Goal: Information Seeking & Learning: Learn about a topic

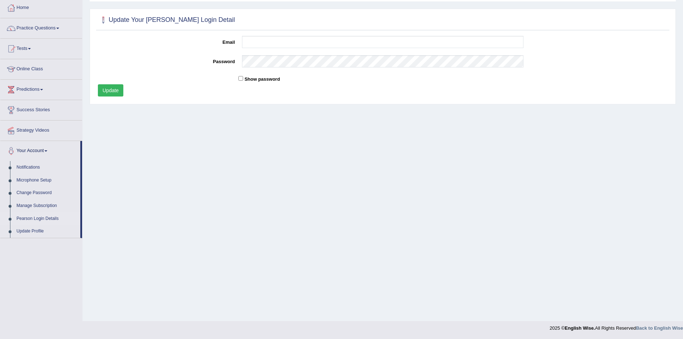
drag, startPoint x: 628, startPoint y: 187, endPoint x: 491, endPoint y: 232, distance: 145.0
click at [628, 187] on div "Home Pearson Login Detail Update Your Pearson Login Detail Email Password Show …" at bounding box center [382, 141] width 601 height 359
click at [59, 27] on link "Practice Questions" at bounding box center [41, 27] width 82 height 18
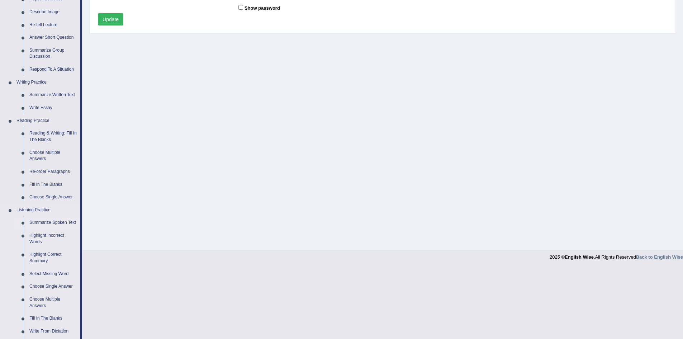
scroll to position [109, 0]
click at [41, 172] on link "Re-order Paragraphs" at bounding box center [53, 171] width 54 height 13
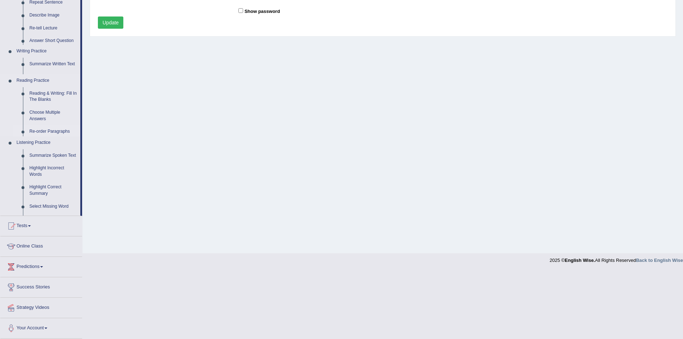
scroll to position [38, 0]
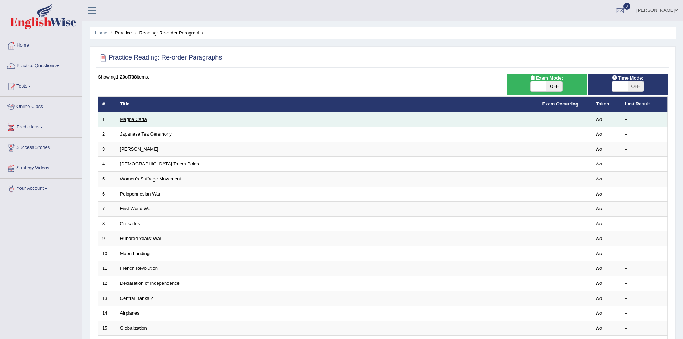
click at [139, 119] on link "Magna Carta" at bounding box center [133, 119] width 27 height 5
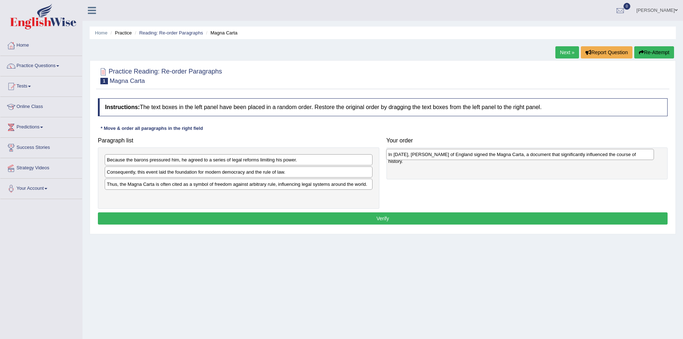
drag, startPoint x: 202, startPoint y: 171, endPoint x: 484, endPoint y: 154, distance: 282.1
click at [484, 154] on div "In 1215, King John of England signed the Magna Carta, a document that significa…" at bounding box center [520, 154] width 268 height 11
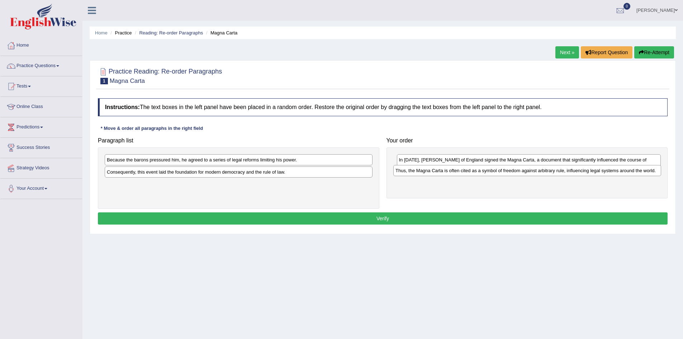
drag, startPoint x: 180, startPoint y: 185, endPoint x: 469, endPoint y: 171, distance: 289.1
click at [469, 171] on div "Thus, the Magna Carta is often cited as a symbol of freedom against arbitrary r…" at bounding box center [527, 170] width 268 height 11
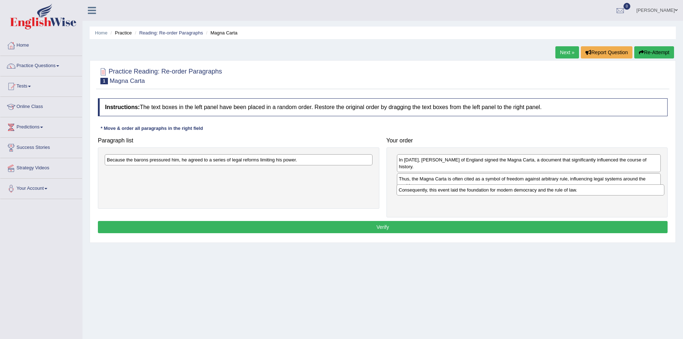
drag, startPoint x: 160, startPoint y: 173, endPoint x: 452, endPoint y: 191, distance: 292.5
click at [452, 191] on div "Consequently, this event laid the foundation for modern democracy and the rule …" at bounding box center [531, 189] width 268 height 11
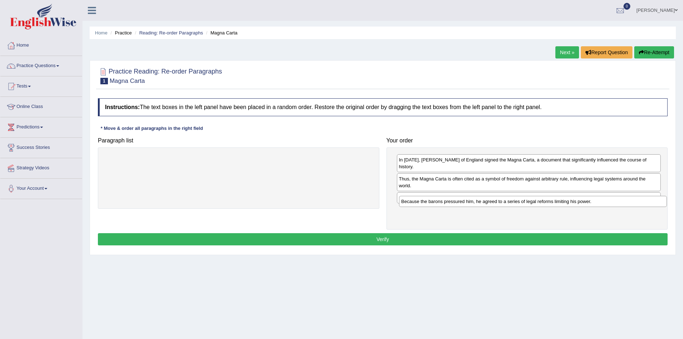
drag, startPoint x: 219, startPoint y: 162, endPoint x: 514, endPoint y: 203, distance: 297.4
click at [514, 203] on div "Because the barons pressured him, he agreed to a series of legal reforms limiti…" at bounding box center [533, 201] width 268 height 11
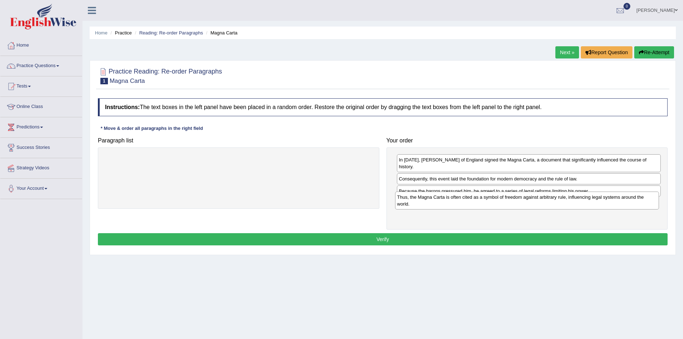
drag, startPoint x: 476, startPoint y: 175, endPoint x: 475, endPoint y: 199, distance: 24.8
click at [475, 199] on div "Thus, the Magna Carta is often cited as a symbol of freedom against arbitrary r…" at bounding box center [527, 201] width 264 height 18
click at [378, 233] on button "Verify" at bounding box center [383, 239] width 570 height 12
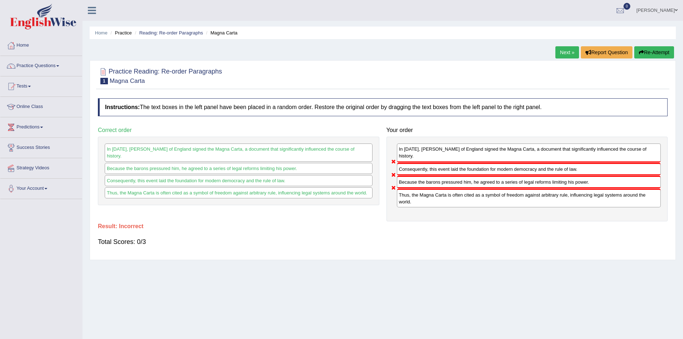
click at [567, 52] on link "Next »" at bounding box center [568, 52] width 24 height 12
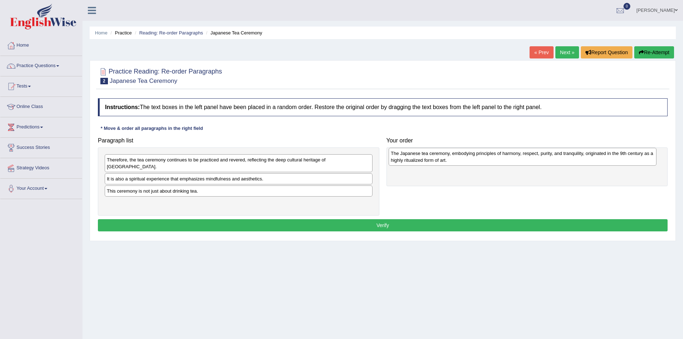
drag, startPoint x: 245, startPoint y: 170, endPoint x: 528, endPoint y: 151, distance: 284.3
click at [528, 151] on div "The Japanese tea ceremony, embodying principles of harmony, respect, purity, an…" at bounding box center [523, 157] width 268 height 18
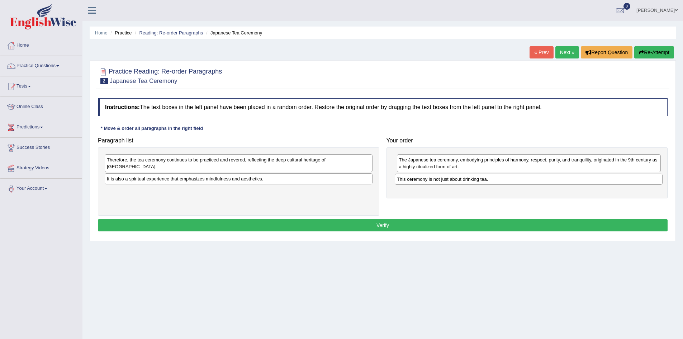
drag, startPoint x: 152, startPoint y: 185, endPoint x: 443, endPoint y: 180, distance: 290.2
click at [443, 180] on div "This ceremony is not just about drinking tea." at bounding box center [529, 179] width 268 height 11
drag, startPoint x: 187, startPoint y: 174, endPoint x: 474, endPoint y: 190, distance: 287.8
click at [474, 190] on div "It is also a spiritual experience that emphasizes mindfulness and aesthetics." at bounding box center [526, 188] width 268 height 11
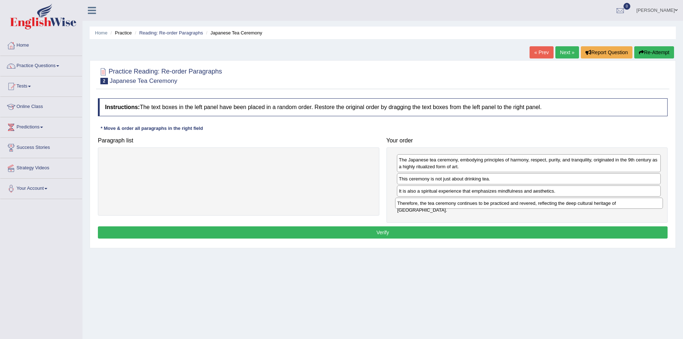
drag, startPoint x: 225, startPoint y: 159, endPoint x: 515, endPoint y: 202, distance: 293.7
click at [515, 202] on div "Therefore, the tea ceremony continues to be practiced and revered, reflecting t…" at bounding box center [529, 203] width 268 height 11
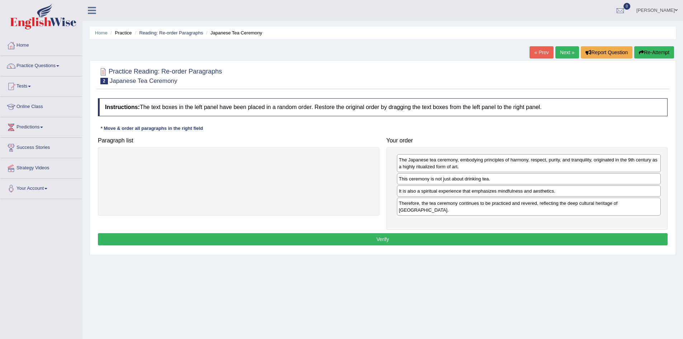
click at [385, 233] on button "Verify" at bounding box center [383, 239] width 570 height 12
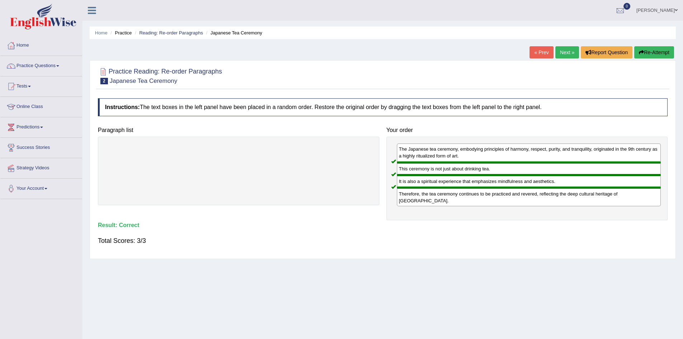
click at [563, 49] on link "Next »" at bounding box center [568, 52] width 24 height 12
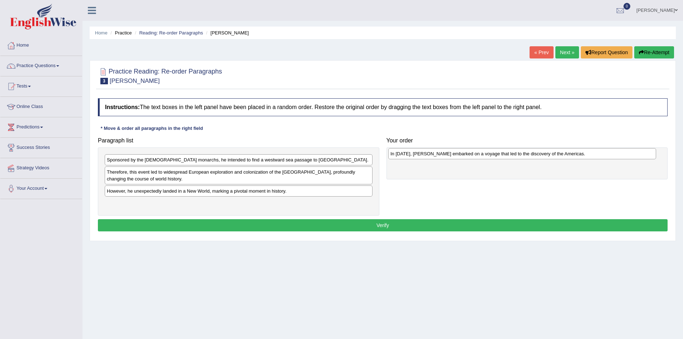
drag, startPoint x: 196, startPoint y: 203, endPoint x: 480, endPoint y: 154, distance: 288.0
click at [480, 154] on div "In 1492, Christopher Columbus embarked on a voyage that led to the discovery of…" at bounding box center [522, 153] width 268 height 11
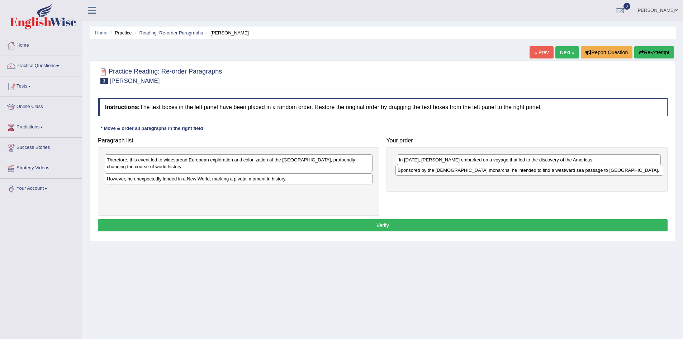
drag, startPoint x: 128, startPoint y: 162, endPoint x: 419, endPoint y: 172, distance: 291.1
click at [419, 172] on div "Sponsored by the Spanish monarchs, he intended to find a westward sea passage t…" at bounding box center [530, 170] width 268 height 11
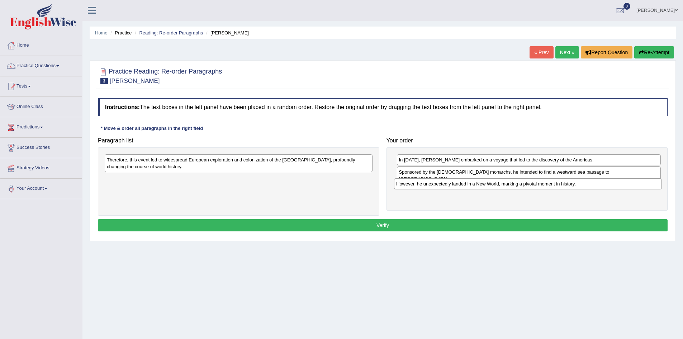
drag, startPoint x: 242, startPoint y: 180, endPoint x: 534, endPoint y: 185, distance: 291.3
click at [534, 185] on div "However, he unexpectedly landed in a New World, marking a pivotal moment in his…" at bounding box center [528, 183] width 268 height 11
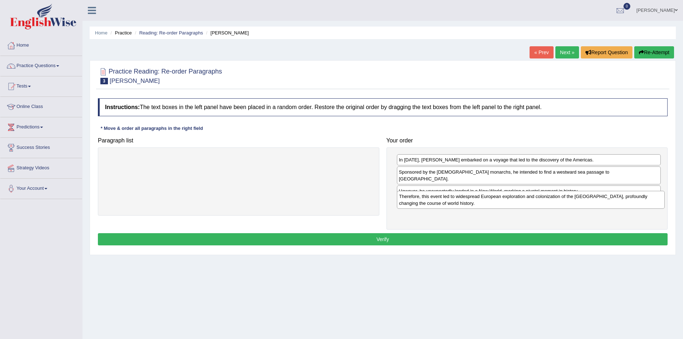
drag, startPoint x: 272, startPoint y: 163, endPoint x: 565, endPoint y: 200, distance: 294.6
click at [565, 200] on div "Therefore, this event led to widespread European exploration and colonization o…" at bounding box center [531, 200] width 268 height 18
click at [382, 235] on button "Verify" at bounding box center [383, 239] width 570 height 12
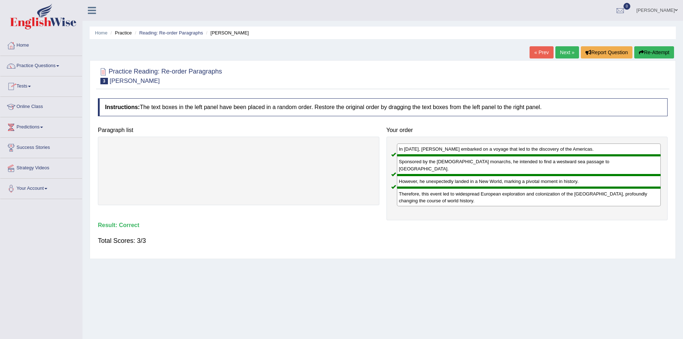
click at [563, 51] on link "Next »" at bounding box center [568, 52] width 24 height 12
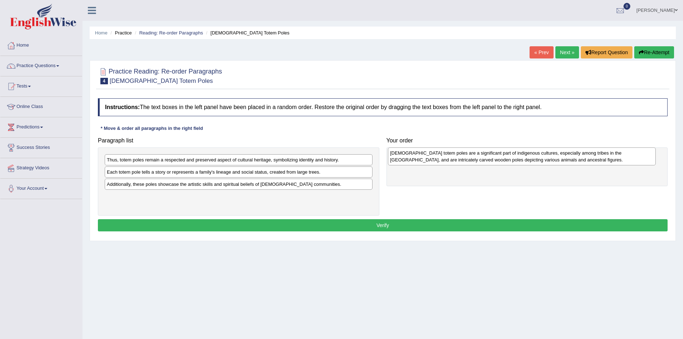
drag, startPoint x: 195, startPoint y: 164, endPoint x: 478, endPoint y: 157, distance: 283.4
click at [478, 157] on div "Native American totem poles are a significant part of indigenous cultures, espe…" at bounding box center [522, 156] width 268 height 18
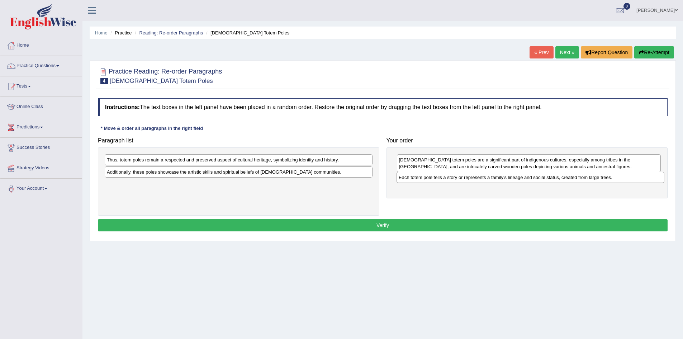
drag, startPoint x: 187, startPoint y: 173, endPoint x: 478, endPoint y: 179, distance: 291.7
click at [478, 179] on div "Each totem pole tells a story or represents a family's lineage and social statu…" at bounding box center [531, 177] width 268 height 11
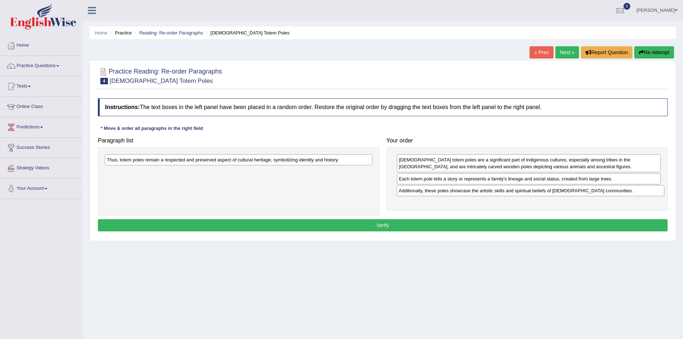
drag, startPoint x: 186, startPoint y: 173, endPoint x: 478, endPoint y: 191, distance: 292.6
click at [478, 191] on div "Additionally, these poles showcase the artistic skills and spiritual beliefs of…" at bounding box center [531, 190] width 268 height 11
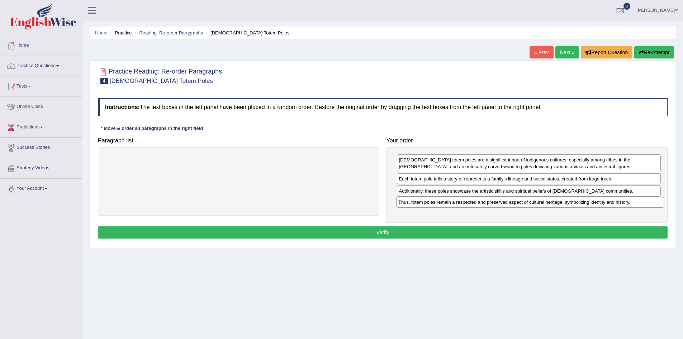
drag, startPoint x: 195, startPoint y: 160, endPoint x: 485, endPoint y: 202, distance: 293.2
click at [485, 202] on div "Thus, totem poles remain a respected and preserved aspect of cultural heritage,…" at bounding box center [530, 202] width 268 height 11
click at [385, 234] on button "Verify" at bounding box center [383, 232] width 570 height 12
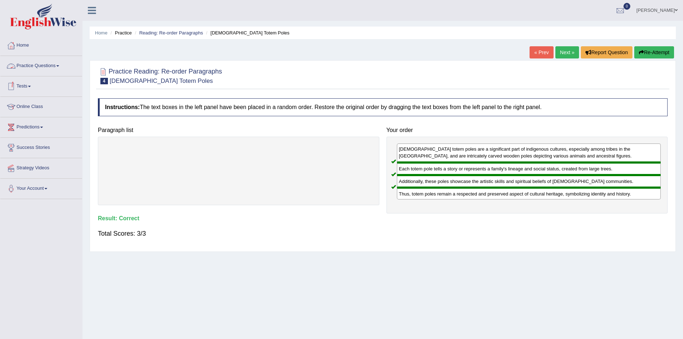
click at [57, 63] on link "Practice Questions" at bounding box center [41, 65] width 82 height 18
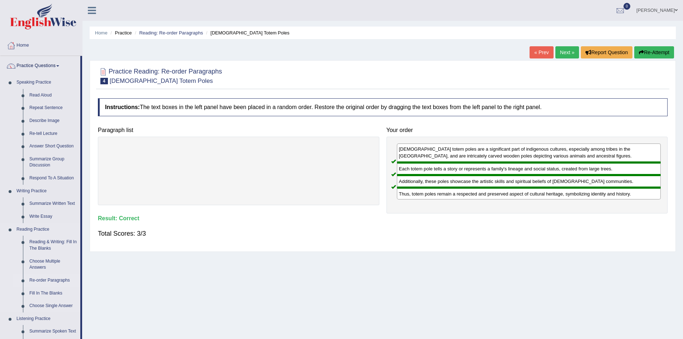
click at [42, 280] on link "Re-order Paragraphs" at bounding box center [53, 280] width 54 height 13
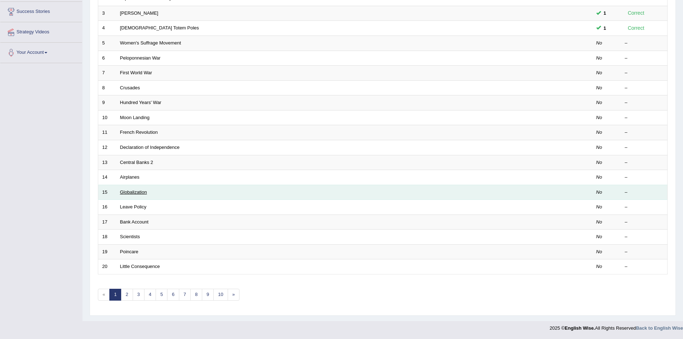
click at [140, 192] on link "Globalization" at bounding box center [133, 191] width 27 height 5
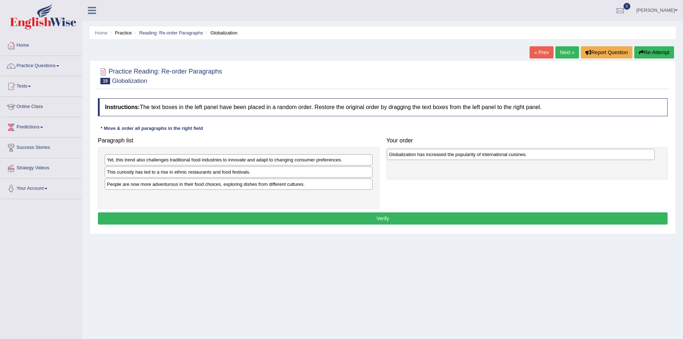
drag, startPoint x: 129, startPoint y: 185, endPoint x: 412, endPoint y: 155, distance: 283.8
click at [412, 155] on div "Globalization has increased the popularity of international cuisines." at bounding box center [521, 154] width 268 height 11
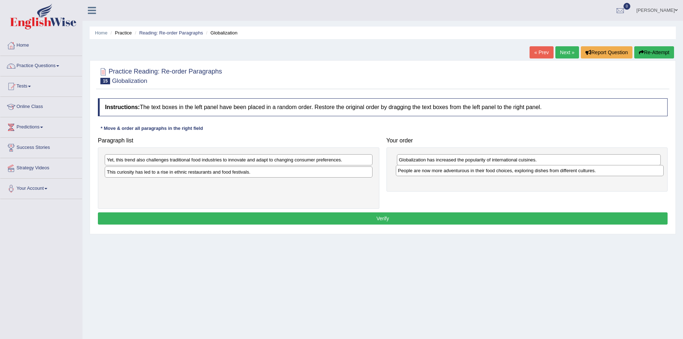
drag, startPoint x: 161, startPoint y: 185, endPoint x: 452, endPoint y: 172, distance: 291.6
click at [452, 172] on div "People are now more adventurous in their food choices, exploring dishes from di…" at bounding box center [530, 170] width 268 height 11
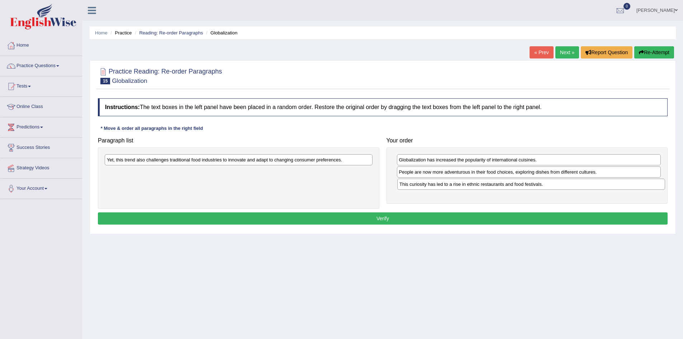
drag, startPoint x: 225, startPoint y: 172, endPoint x: 517, endPoint y: 184, distance: 292.2
click at [517, 184] on div "This curiosity has led to a rise in ethnic restaurants and food festivals." at bounding box center [531, 184] width 268 height 11
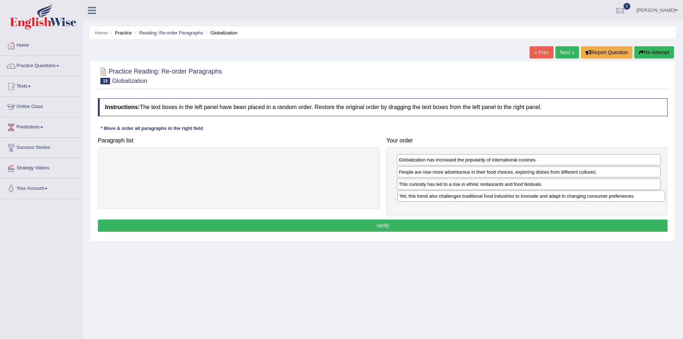
drag, startPoint x: 204, startPoint y: 160, endPoint x: 496, endPoint y: 196, distance: 294.5
click at [496, 196] on div "Yet, this trend also challenges traditional food industries to innovate and ada…" at bounding box center [531, 195] width 268 height 11
click at [380, 222] on button "Verify" at bounding box center [383, 226] width 570 height 12
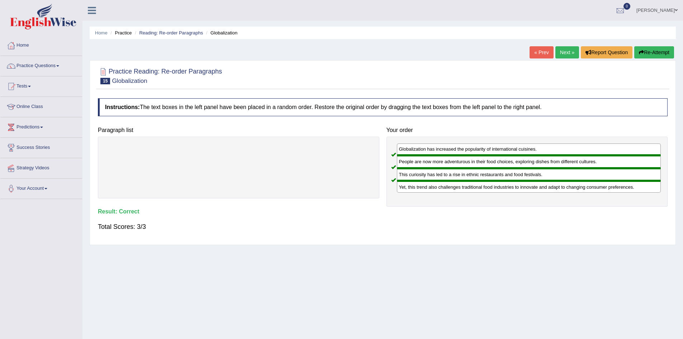
click at [563, 53] on link "Next »" at bounding box center [568, 52] width 24 height 12
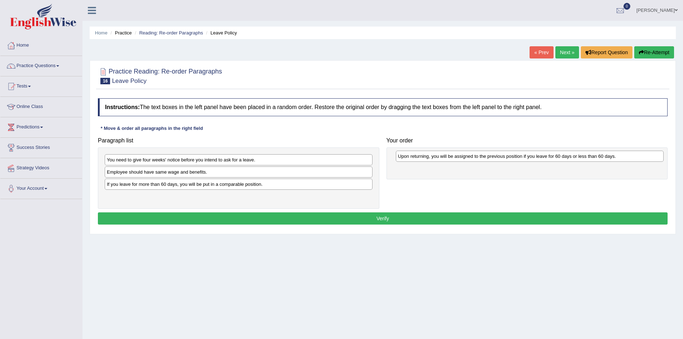
drag, startPoint x: 289, startPoint y: 173, endPoint x: 581, endPoint y: 157, distance: 292.0
click at [581, 157] on div "Upon returning, you will be assigned to the previous position if you leave for …" at bounding box center [530, 156] width 268 height 11
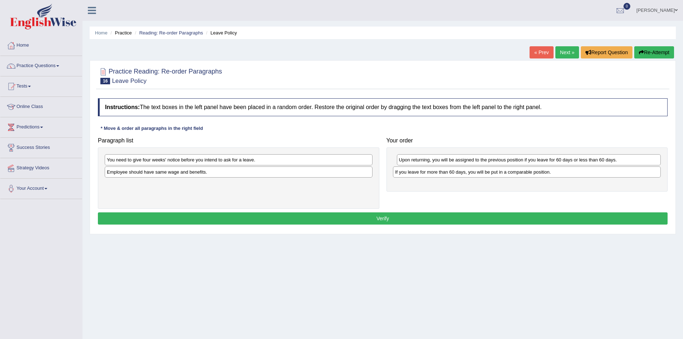
drag, startPoint x: 219, startPoint y: 185, endPoint x: 507, endPoint y: 173, distance: 288.3
click at [507, 173] on div "If you leave for more than 60 days, you will be put in a comparable position." at bounding box center [527, 171] width 268 height 11
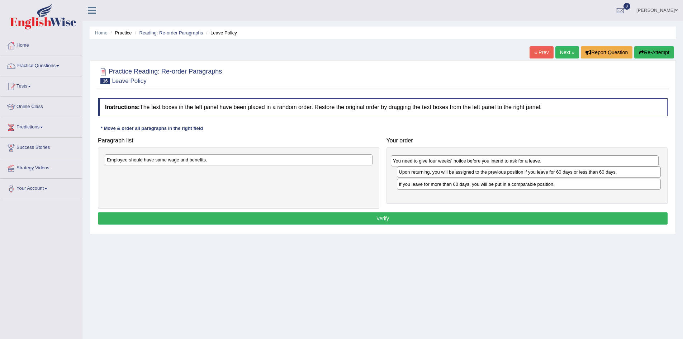
drag, startPoint x: 142, startPoint y: 160, endPoint x: 430, endPoint y: 161, distance: 287.7
click at [430, 161] on div "You need to give four weeks' notice before you intend to ask for a leave." at bounding box center [525, 160] width 268 height 11
drag, startPoint x: 620, startPoint y: 324, endPoint x: 588, endPoint y: 321, distance: 31.7
click at [620, 324] on div "Home Practice Reading: Re-order Paragraphs Leave Policy « Prev Next » Report Qu…" at bounding box center [382, 179] width 601 height 359
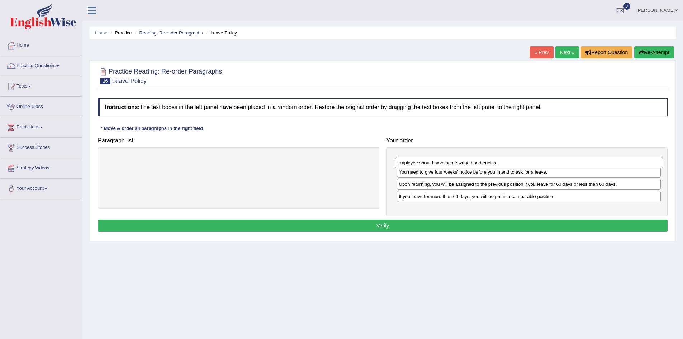
drag, startPoint x: 170, startPoint y: 159, endPoint x: 461, endPoint y: 162, distance: 290.5
click at [461, 162] on div "Employee should have same wage and benefits." at bounding box center [529, 162] width 268 height 11
click at [380, 227] on button "Verify" at bounding box center [383, 226] width 570 height 12
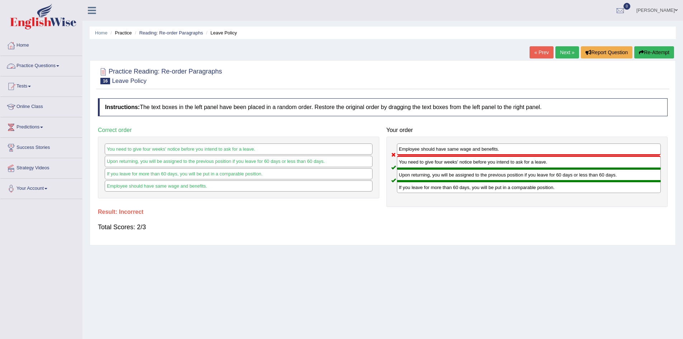
click at [56, 65] on link "Practice Questions" at bounding box center [41, 65] width 82 height 18
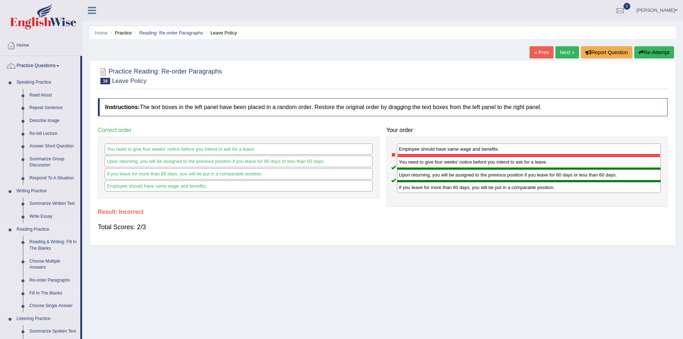
click at [47, 293] on link "Fill In The Blanks" at bounding box center [53, 293] width 54 height 13
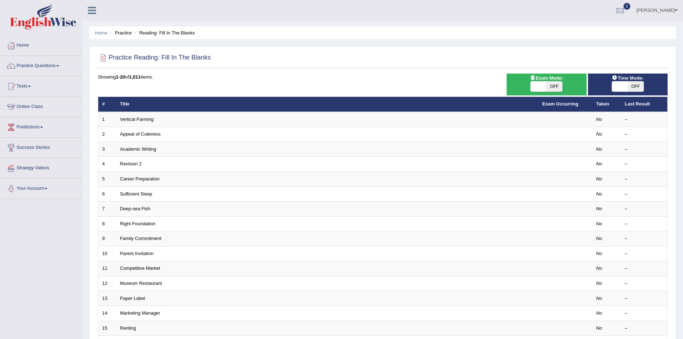
click at [147, 120] on link "Vertical Farming" at bounding box center [137, 119] width 34 height 5
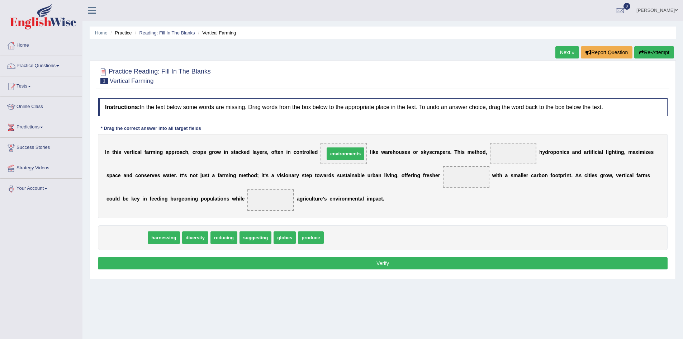
drag, startPoint x: 129, startPoint y: 235, endPoint x: 346, endPoint y: 150, distance: 233.1
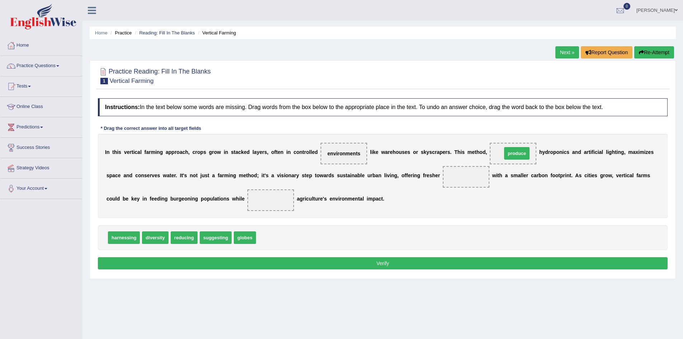
drag, startPoint x: 268, startPoint y: 240, endPoint x: 514, endPoint y: 155, distance: 260.1
drag, startPoint x: 120, startPoint y: 239, endPoint x: 269, endPoint y: 205, distance: 153.1
drag, startPoint x: 147, startPoint y: 240, endPoint x: 271, endPoint y: 204, distance: 128.5
drag, startPoint x: 122, startPoint y: 239, endPoint x: 468, endPoint y: 178, distance: 351.1
drag, startPoint x: 468, startPoint y: 175, endPoint x: 223, endPoint y: 234, distance: 251.7
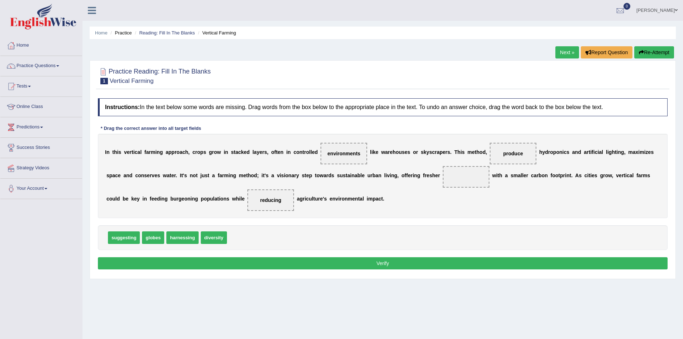
drag, startPoint x: 508, startPoint y: 150, endPoint x: 459, endPoint y: 176, distance: 54.7
click at [459, 176] on div "I n t h i s v e r t i c a l f a r m i n g a p p r o a c h , c r o p s g r o w i…" at bounding box center [383, 176] width 570 height 84
drag, startPoint x: 516, startPoint y: 155, endPoint x: 463, endPoint y: 180, distance: 57.9
drag, startPoint x: 177, startPoint y: 237, endPoint x: 508, endPoint y: 152, distance: 341.7
click at [391, 264] on button "Verify" at bounding box center [383, 263] width 570 height 12
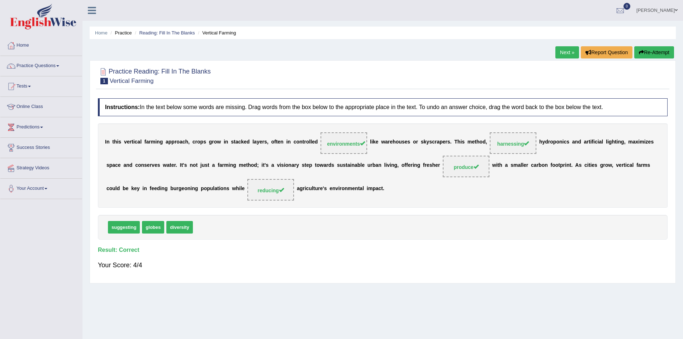
click at [567, 52] on link "Next »" at bounding box center [568, 52] width 24 height 12
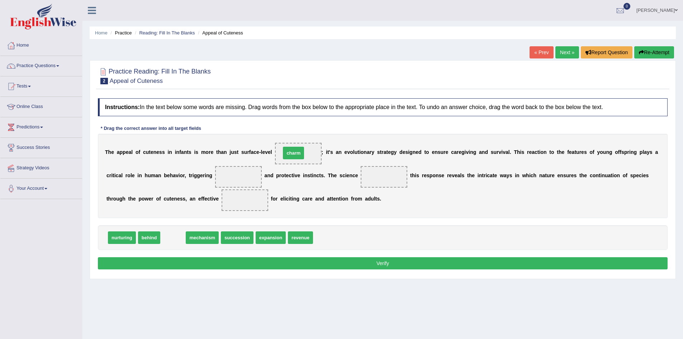
drag, startPoint x: 172, startPoint y: 237, endPoint x: 296, endPoint y: 152, distance: 150.2
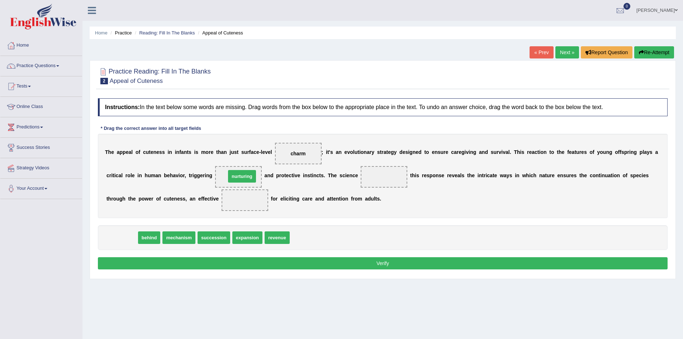
drag, startPoint x: 118, startPoint y: 239, endPoint x: 238, endPoint y: 178, distance: 134.9
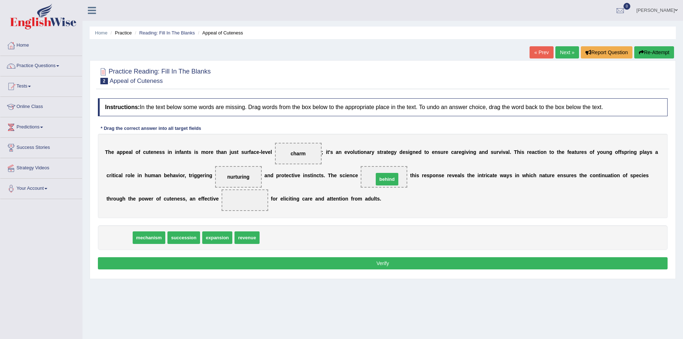
drag, startPoint x: 115, startPoint y: 239, endPoint x: 384, endPoint y: 182, distance: 275.4
drag, startPoint x: 123, startPoint y: 238, endPoint x: 242, endPoint y: 201, distance: 124.7
click at [387, 263] on button "Verify" at bounding box center [383, 263] width 570 height 12
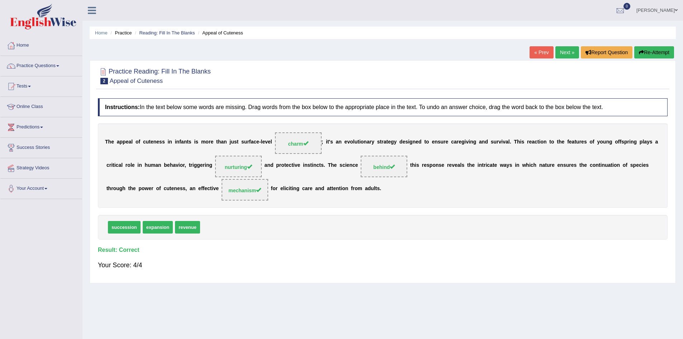
click at [567, 50] on link "Next »" at bounding box center [568, 52] width 24 height 12
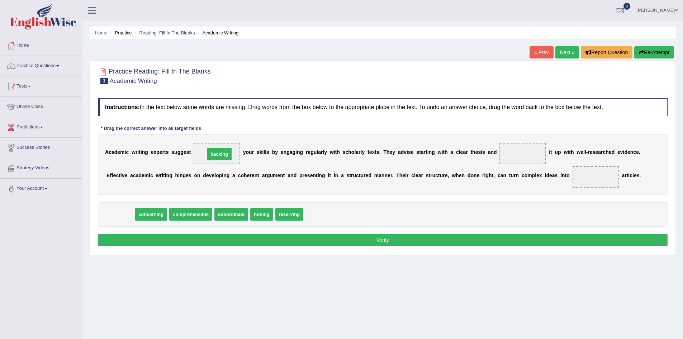
drag, startPoint x: 117, startPoint y: 215, endPoint x: 216, endPoint y: 155, distance: 115.9
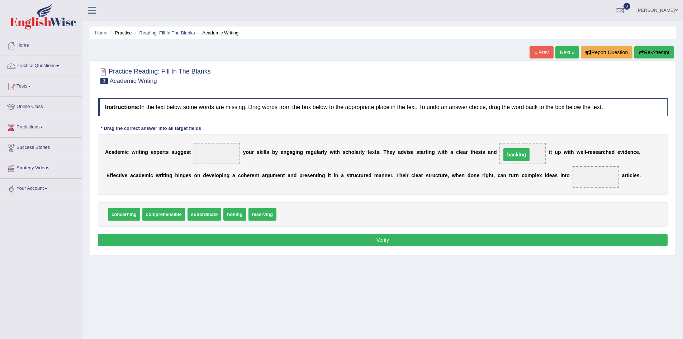
drag, startPoint x: 218, startPoint y: 155, endPoint x: 525, endPoint y: 157, distance: 307.0
drag, startPoint x: 230, startPoint y: 213, endPoint x: 207, endPoint y: 155, distance: 62.7
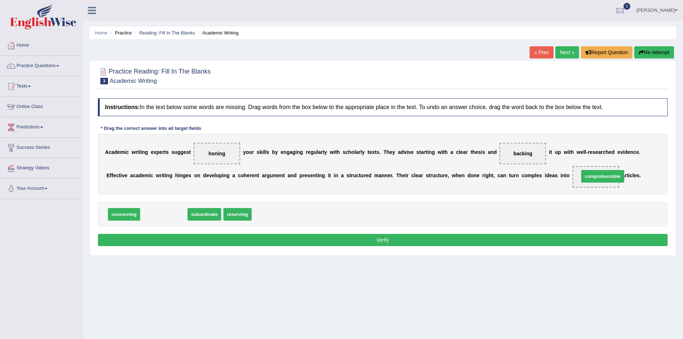
drag, startPoint x: 163, startPoint y: 214, endPoint x: 602, endPoint y: 176, distance: 440.7
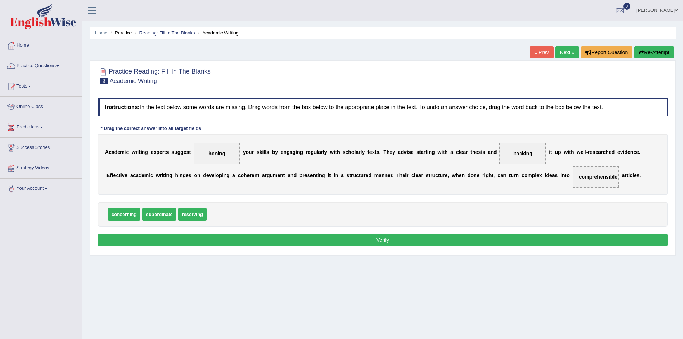
click at [382, 240] on button "Verify" at bounding box center [383, 240] width 570 height 12
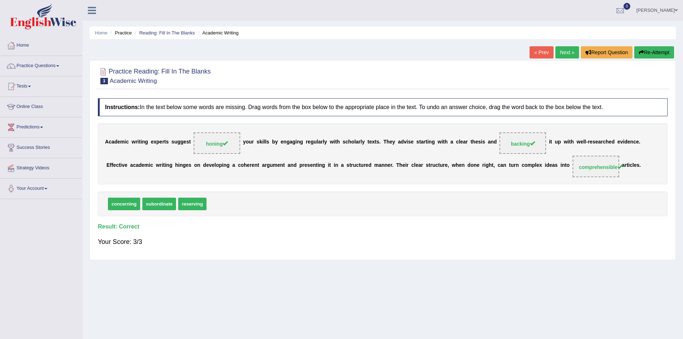
click at [624, 297] on div "Home Practice Reading: Fill In The Blanks Academic Writing « Prev Next » Report…" at bounding box center [382, 179] width 601 height 359
click at [57, 66] on link "Practice Questions" at bounding box center [41, 65] width 82 height 18
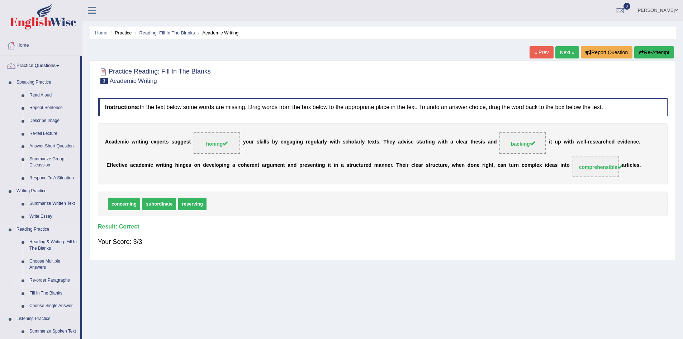
click at [56, 280] on link "Re-order Paragraphs" at bounding box center [53, 280] width 54 height 13
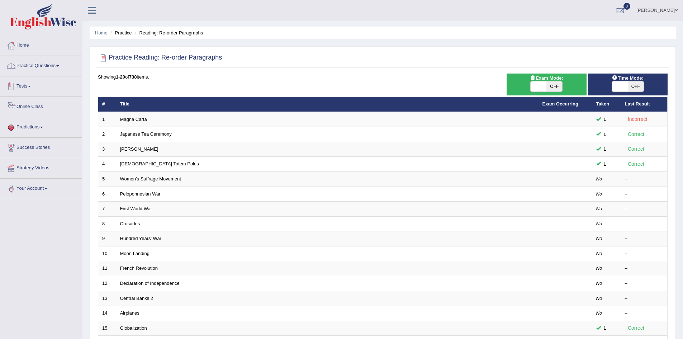
click at [43, 66] on link "Practice Questions" at bounding box center [41, 65] width 82 height 18
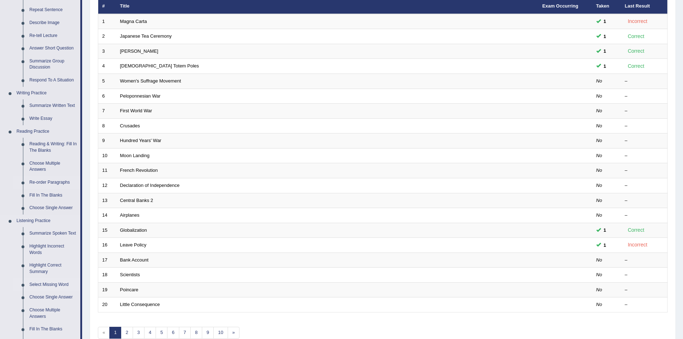
scroll to position [108, 0]
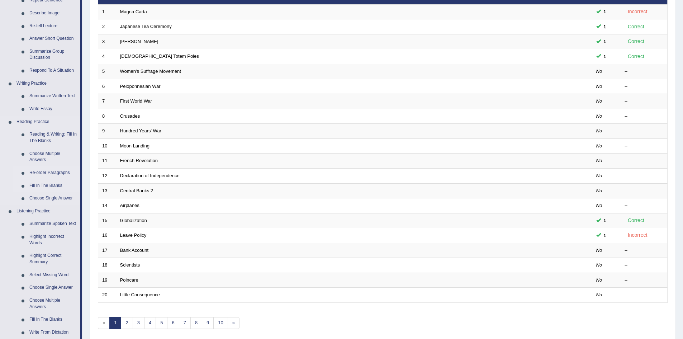
click at [54, 184] on link "Fill In The Blanks" at bounding box center [53, 185] width 54 height 13
